Goal: Task Accomplishment & Management: Manage account settings

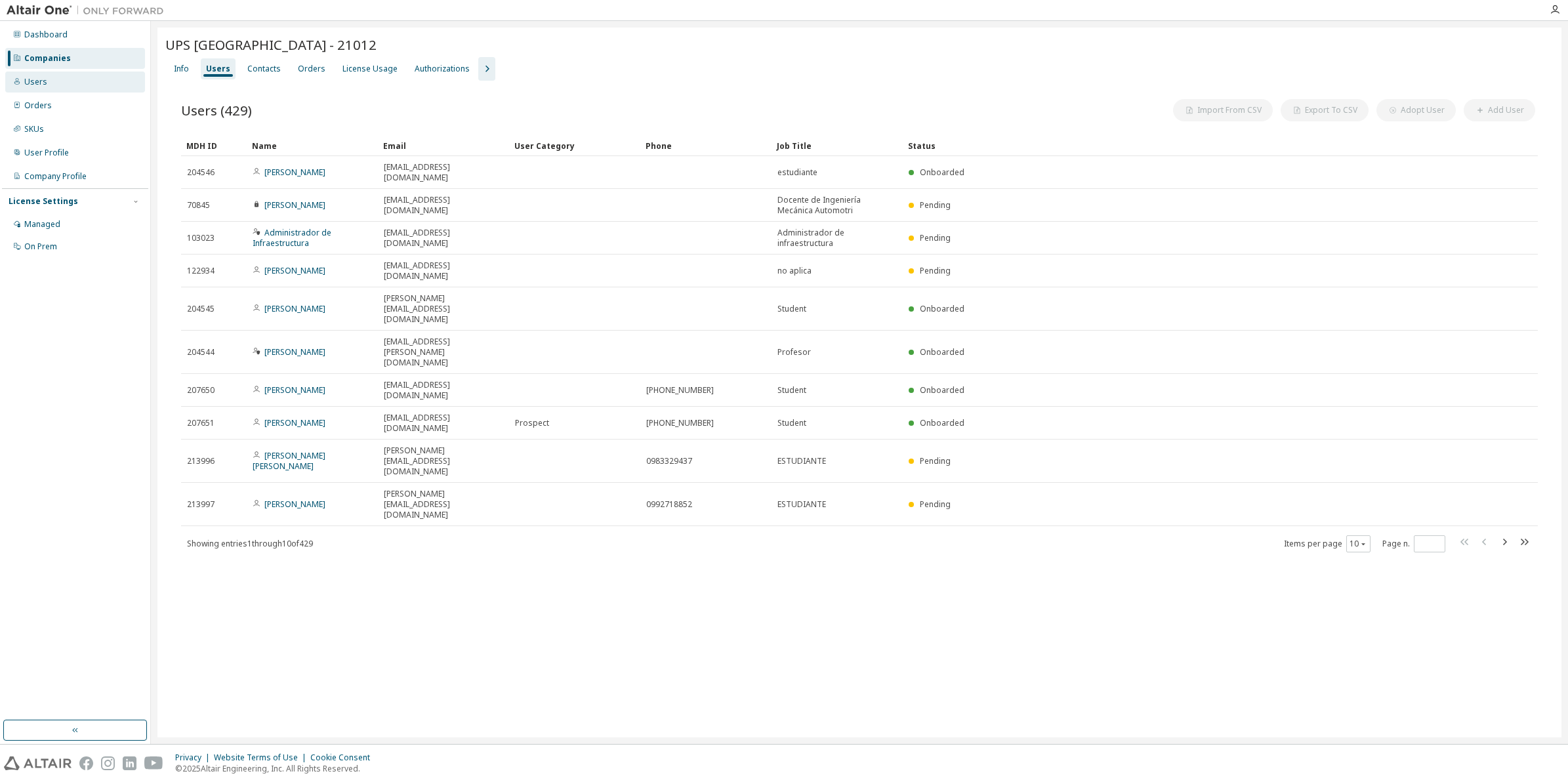
click at [33, 79] on div "Users" at bounding box center [35, 82] width 23 height 10
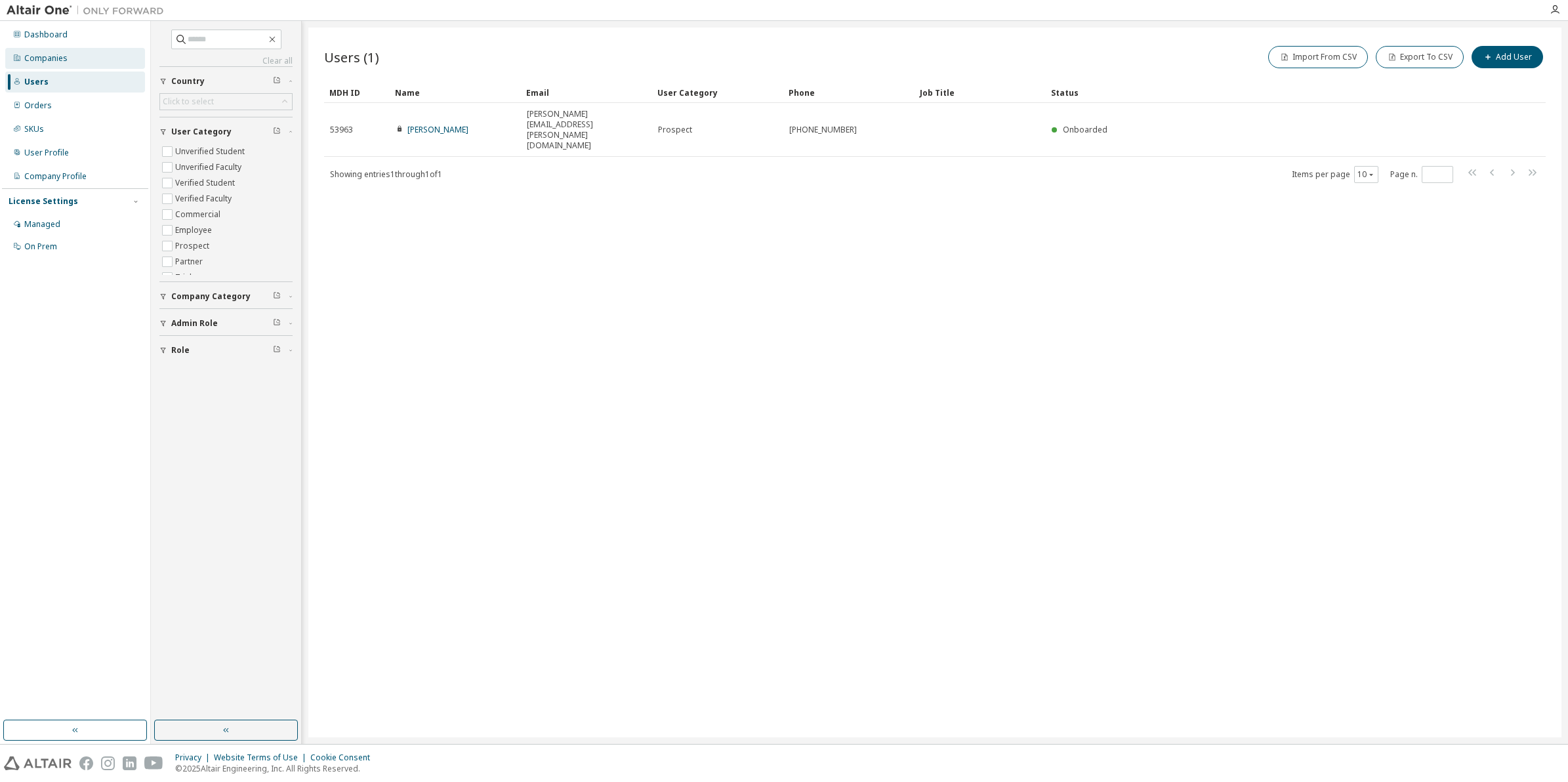
click at [53, 58] on div "Companies" at bounding box center [46, 58] width 43 height 10
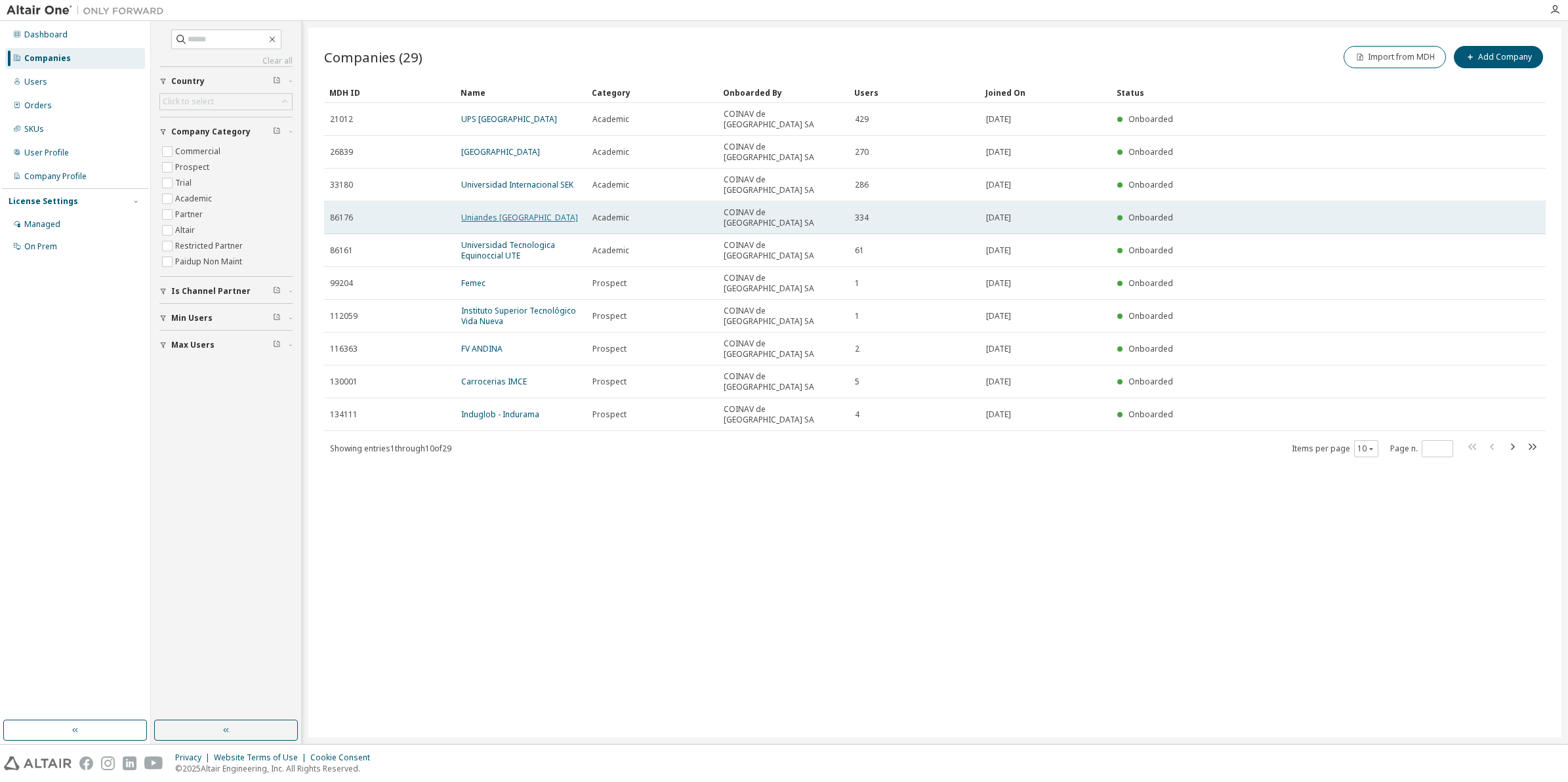
click at [515, 212] on link "Uniandes Ecuador" at bounding box center [520, 217] width 117 height 11
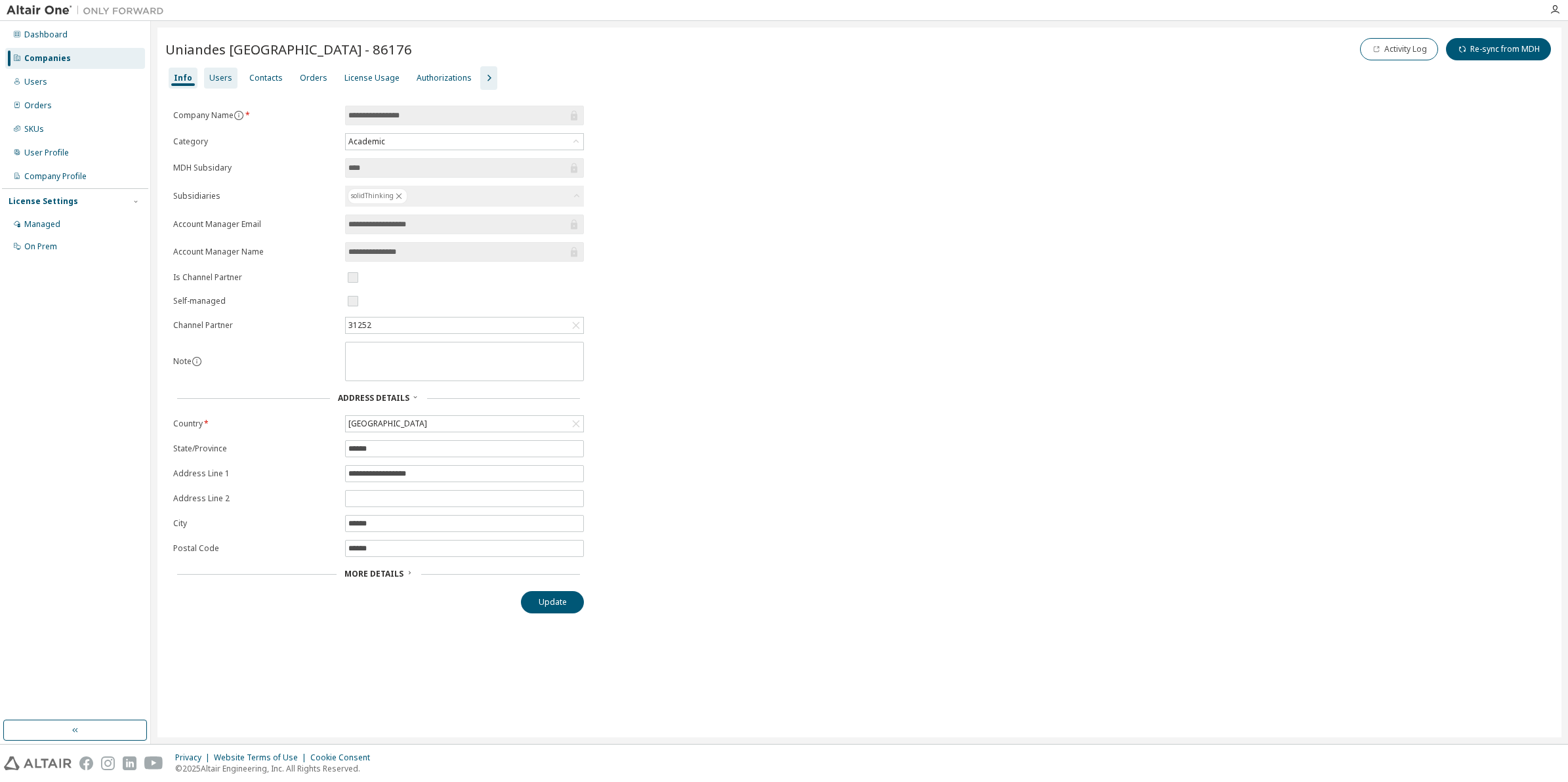
click at [217, 78] on div "Users" at bounding box center [221, 78] width 23 height 10
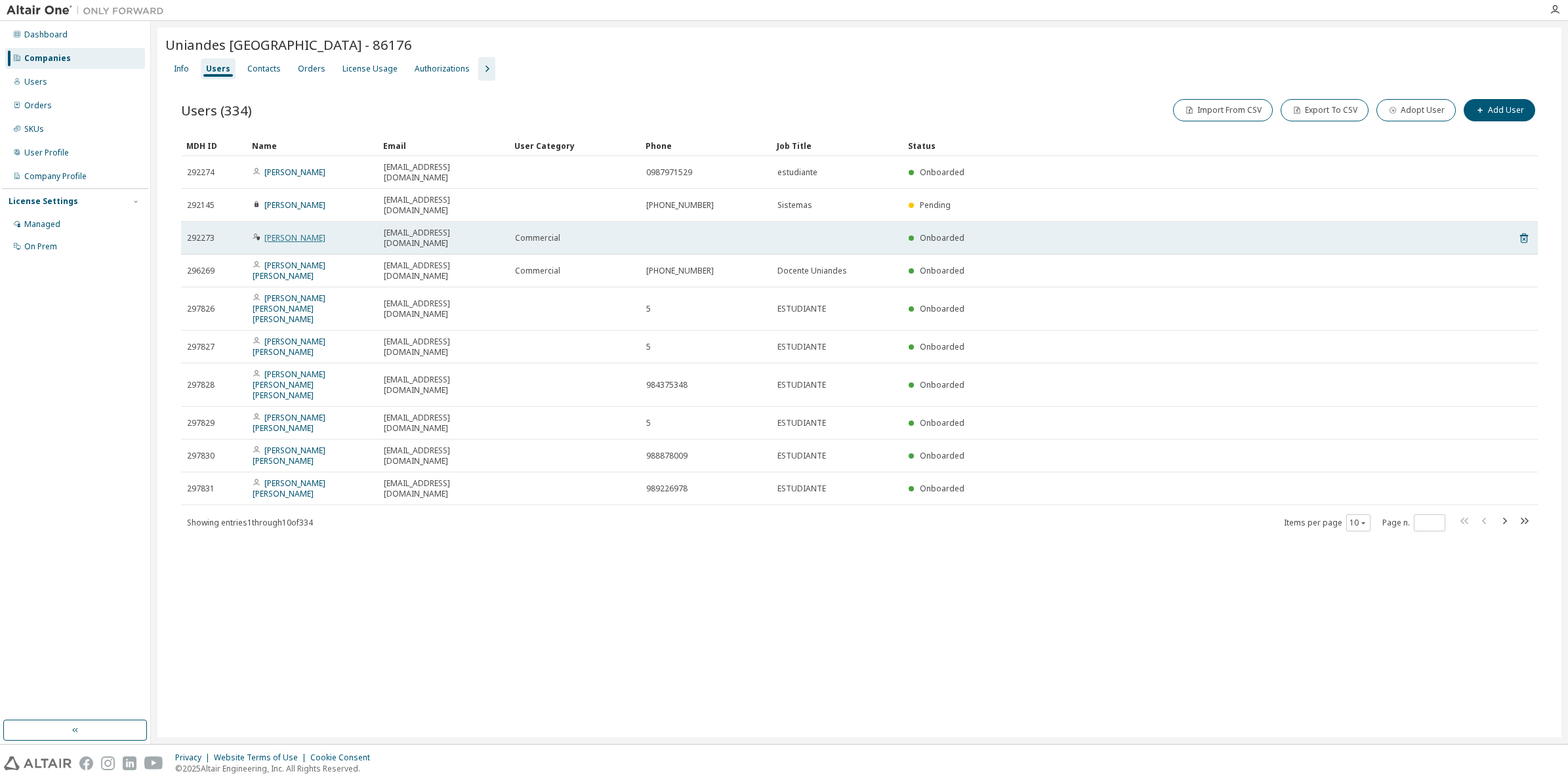
click at [295, 232] on link "Jorge Cepeda" at bounding box center [295, 238] width 61 height 11
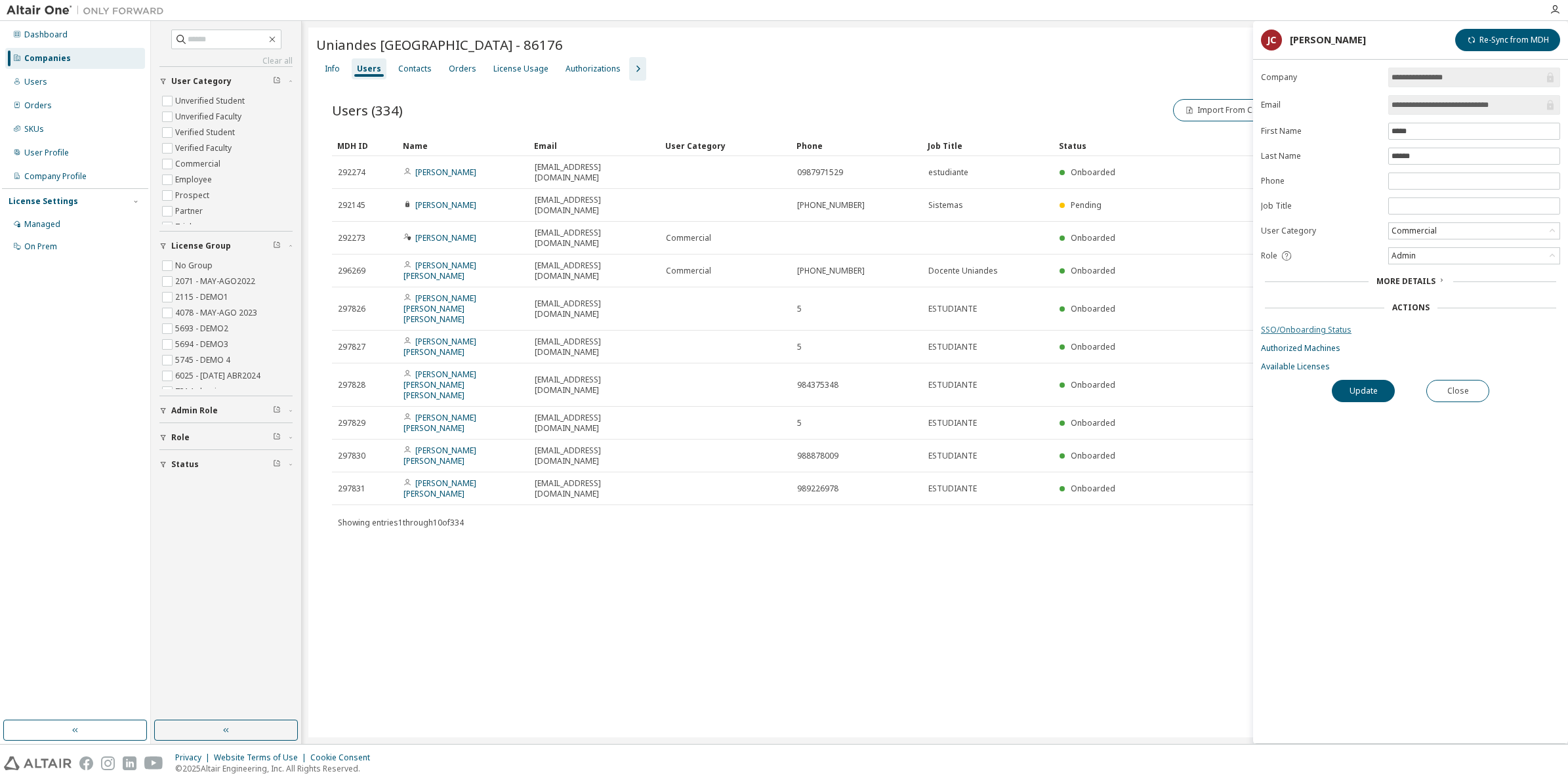
click at [1292, 331] on link "SSO/Onboarding Status" at bounding box center [1410, 330] width 299 height 10
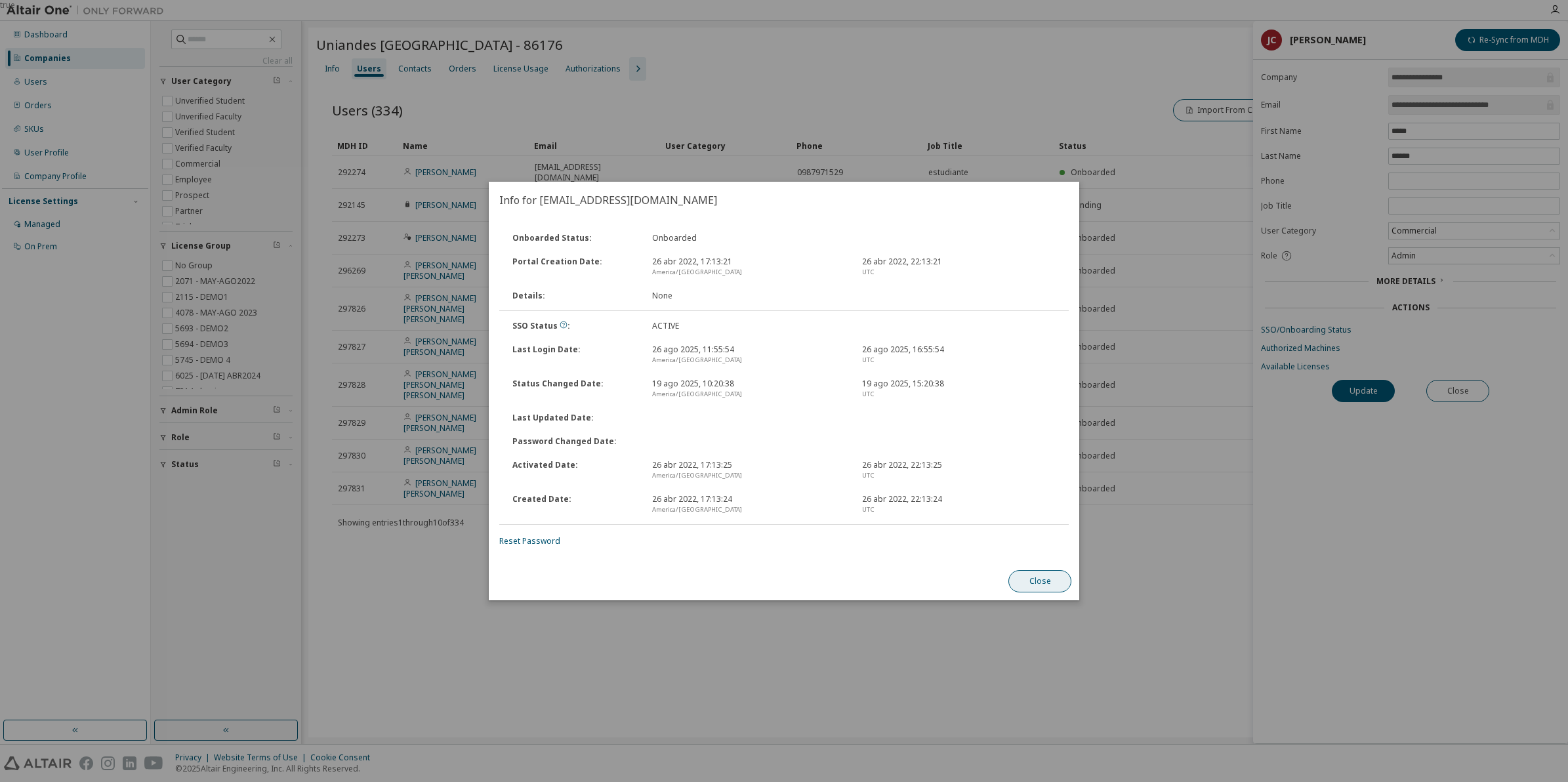
click at [1040, 581] on button "Close" at bounding box center [1040, 581] width 63 height 22
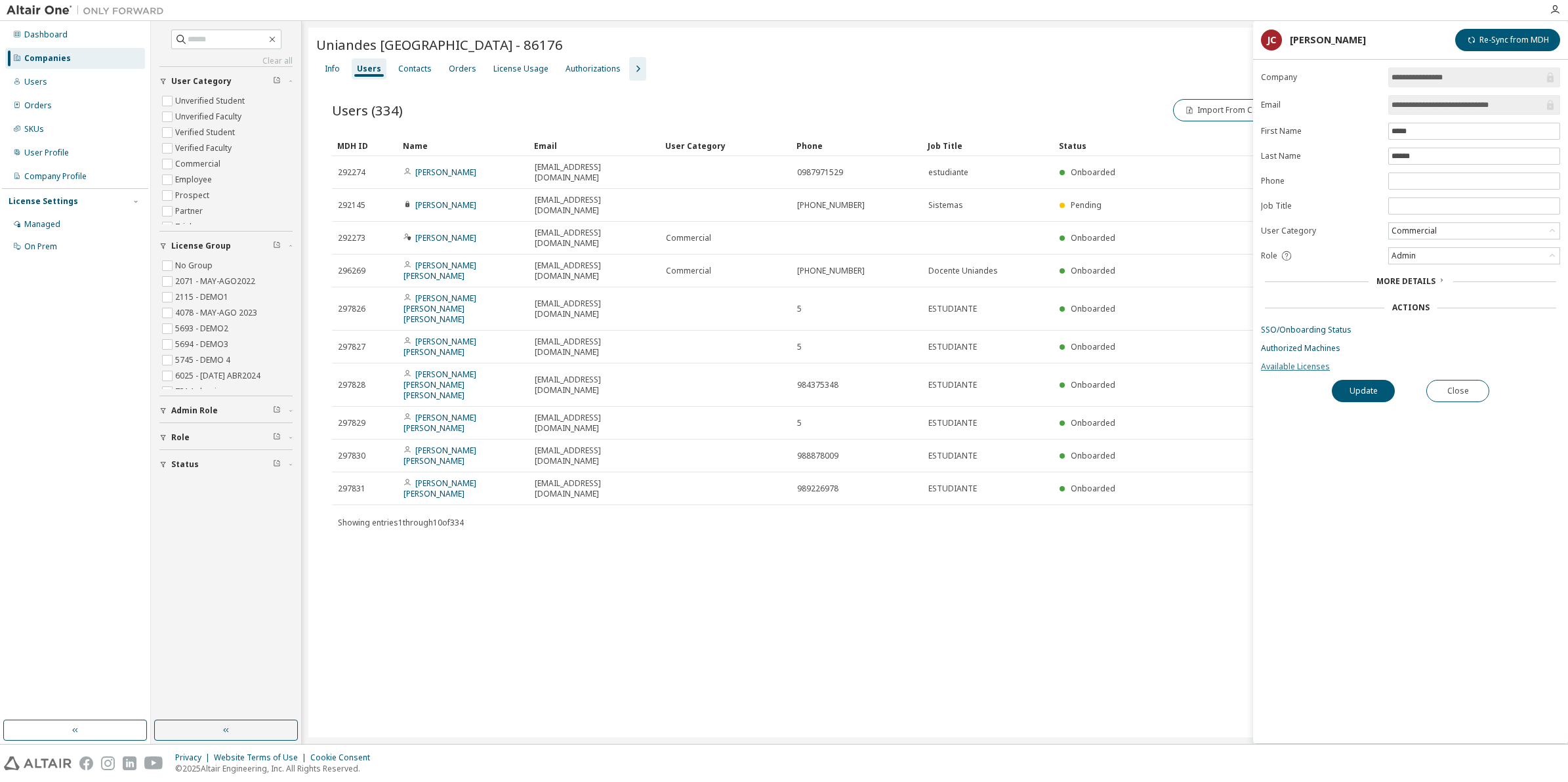
click at [1307, 372] on link "Available Licenses" at bounding box center [1410, 366] width 299 height 10
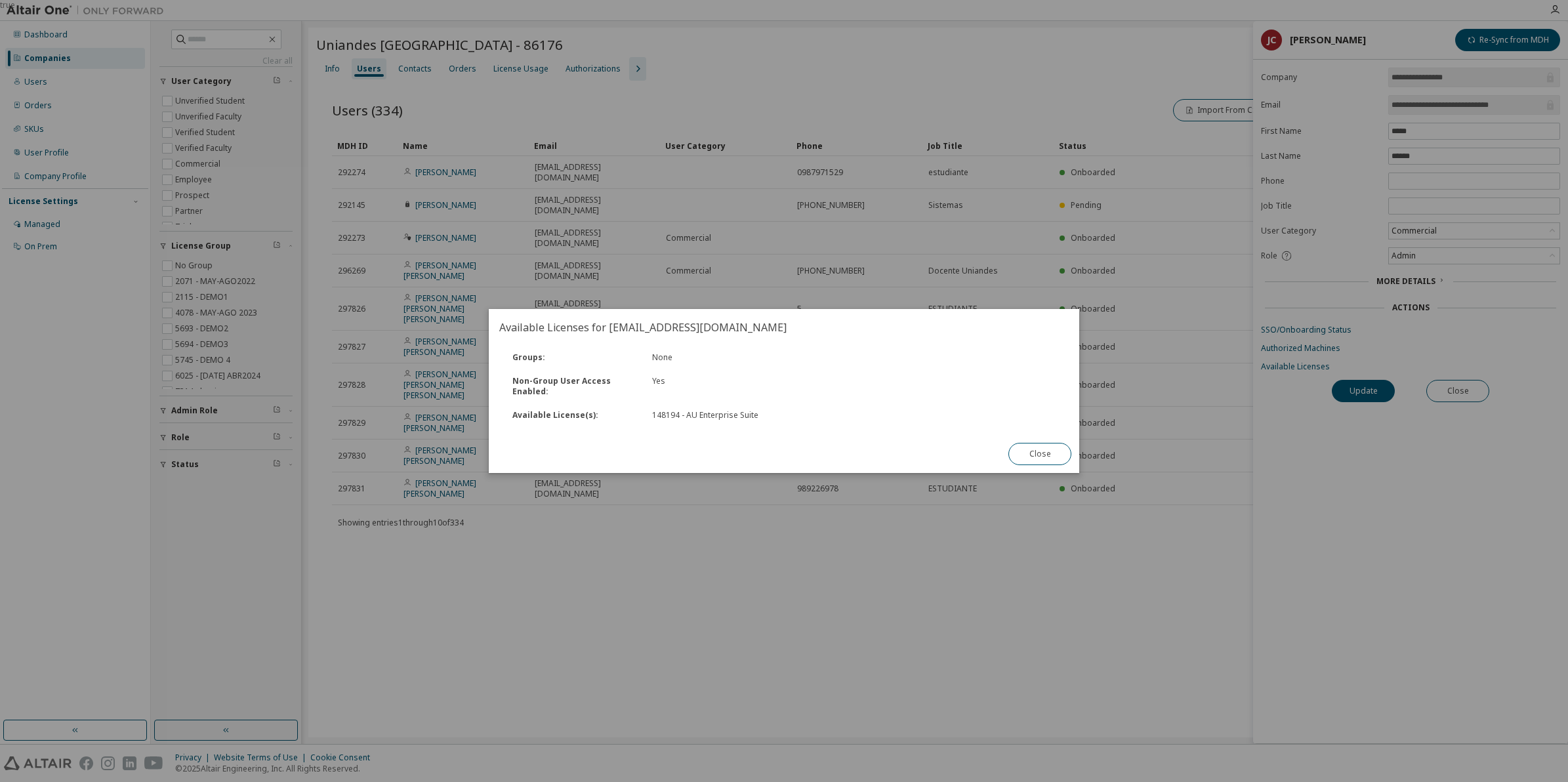
click at [1027, 456] on button "Close" at bounding box center [1040, 454] width 63 height 22
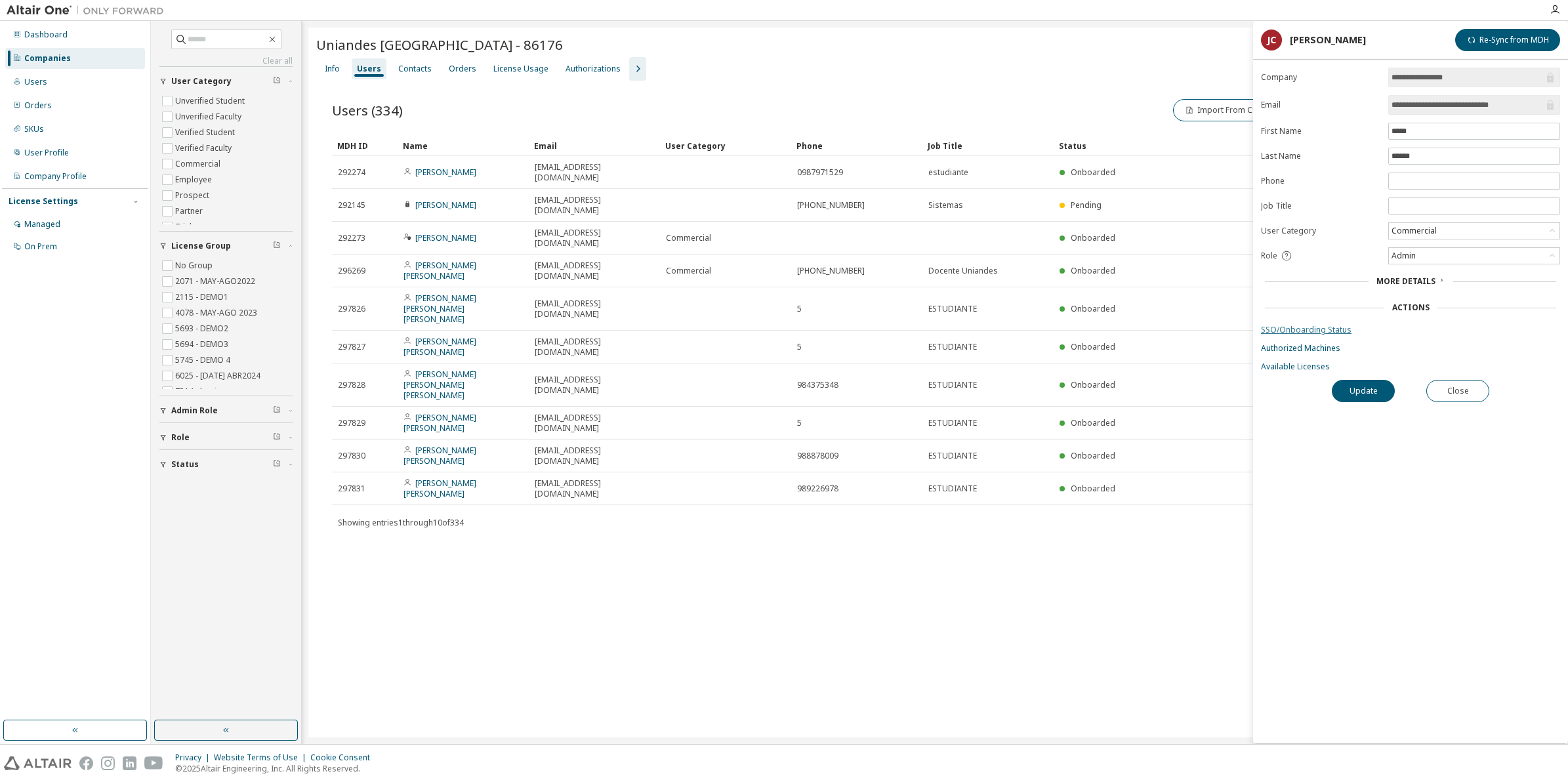
click at [1284, 333] on link "SSO/Onboarding Status" at bounding box center [1410, 330] width 299 height 10
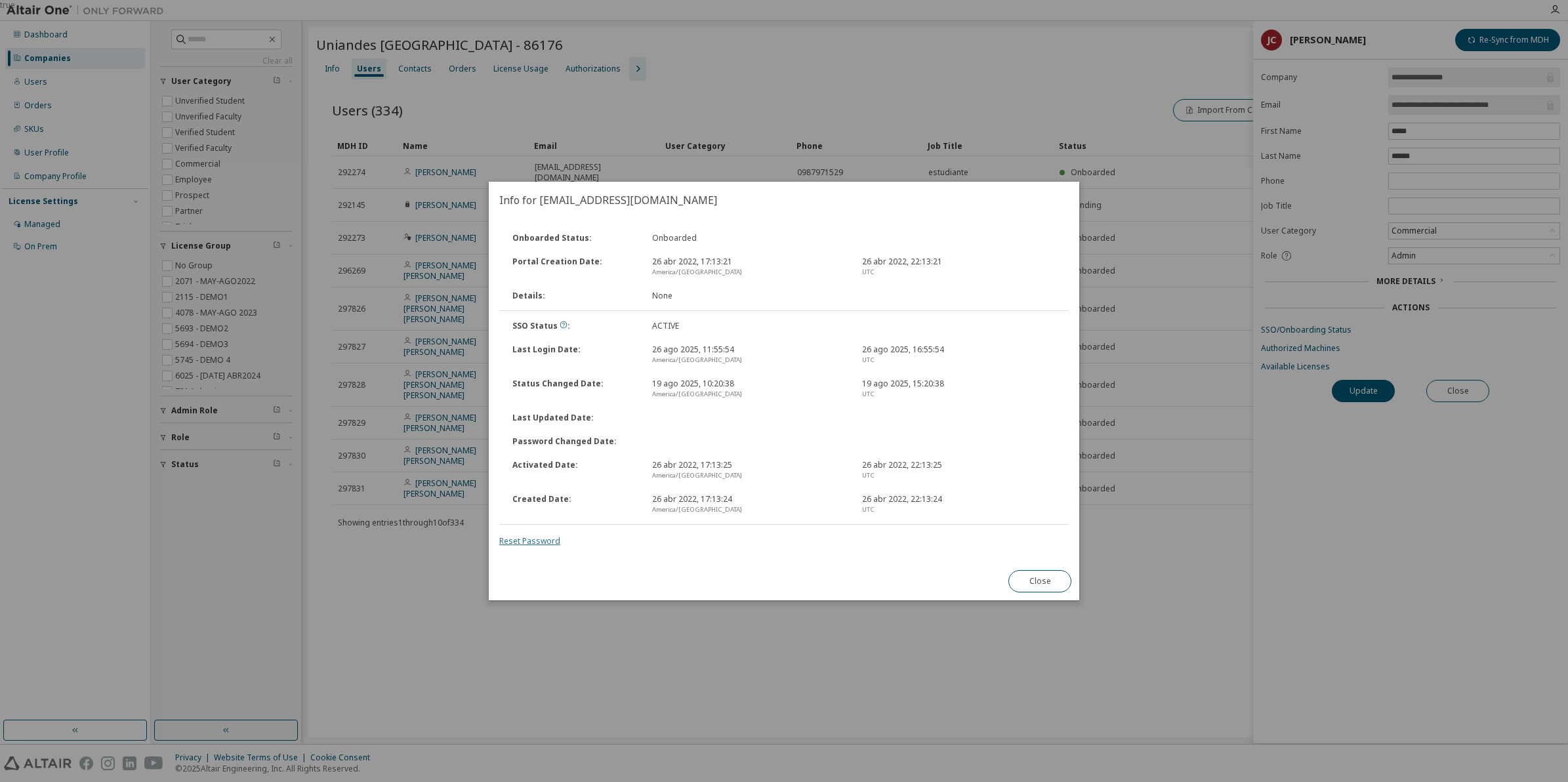
click at [525, 540] on link "Reset Password" at bounding box center [530, 541] width 61 height 11
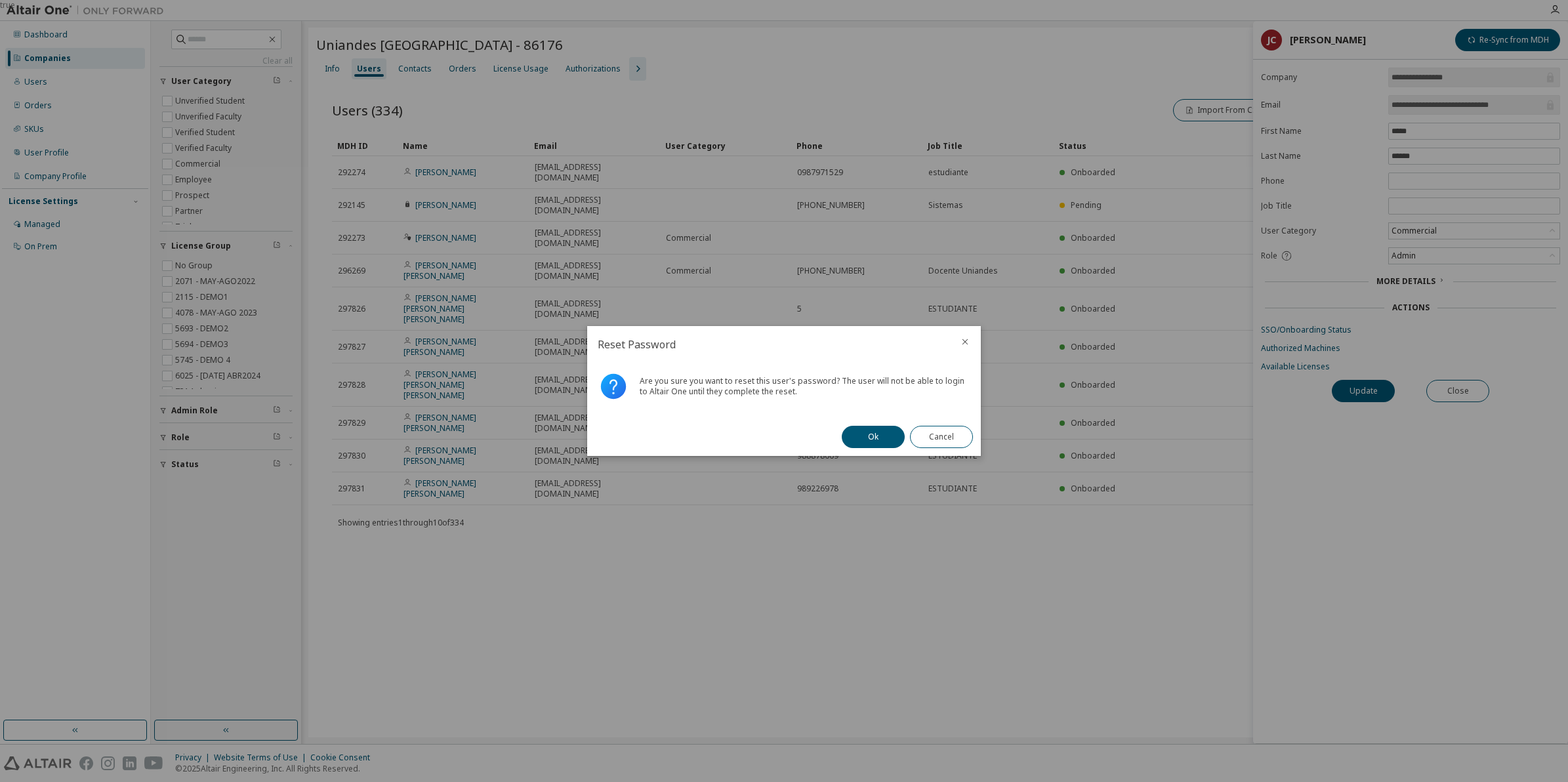
click at [860, 434] on button "Ok" at bounding box center [873, 437] width 63 height 22
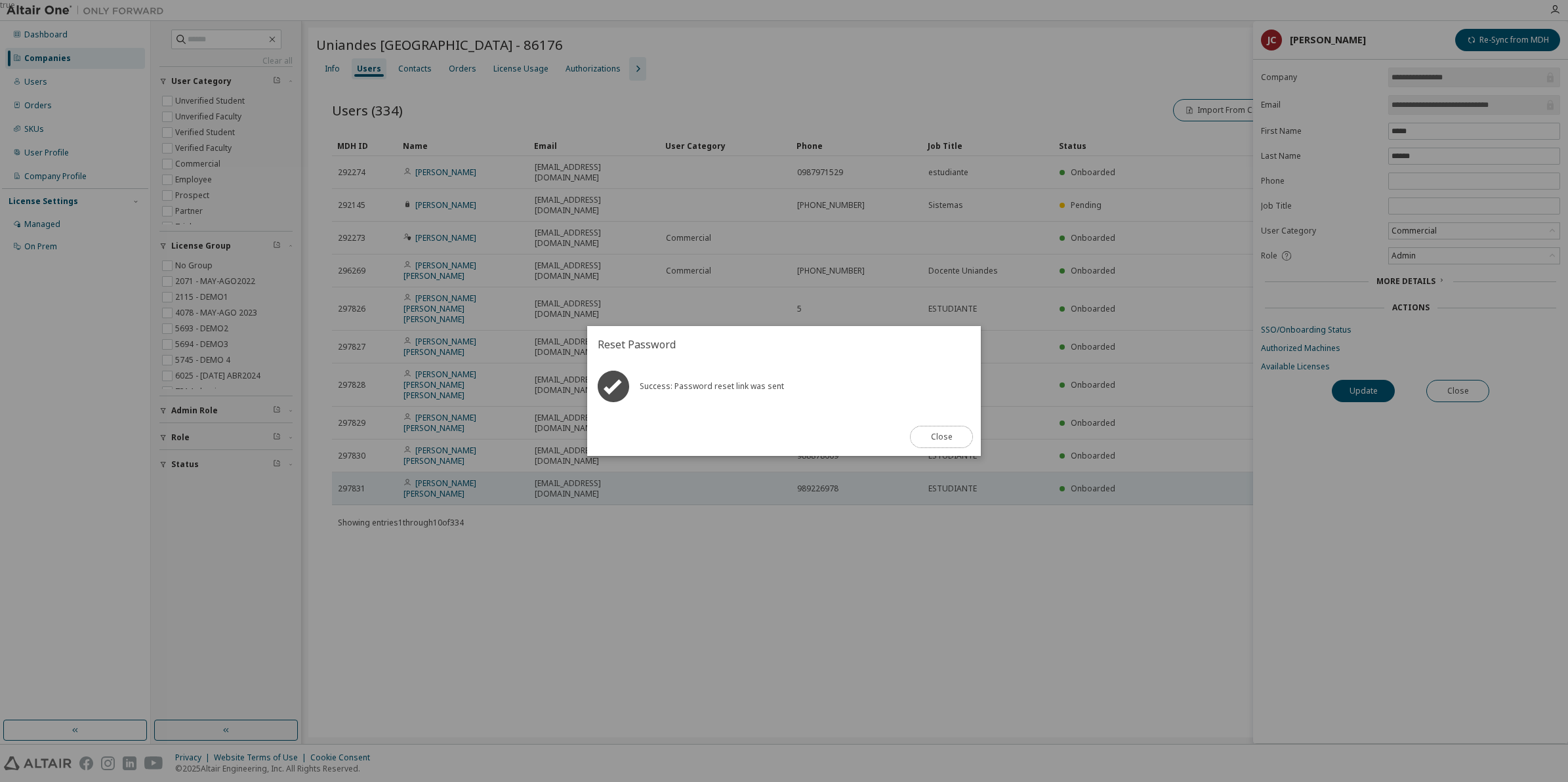
click at [959, 433] on button "Close" at bounding box center [941, 437] width 63 height 22
